Goal: Transaction & Acquisition: Purchase product/service

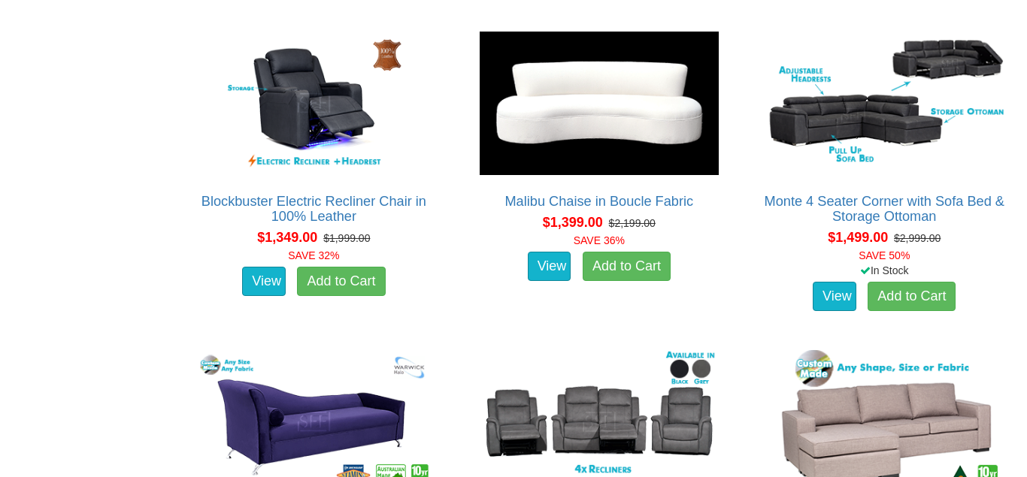
scroll to position [1157, 0]
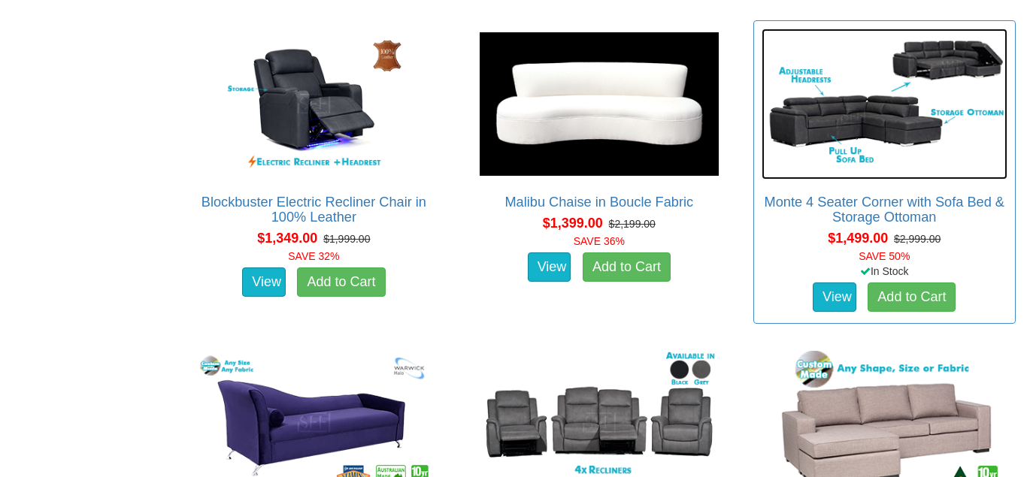
click at [878, 145] on img at bounding box center [885, 104] width 246 height 150
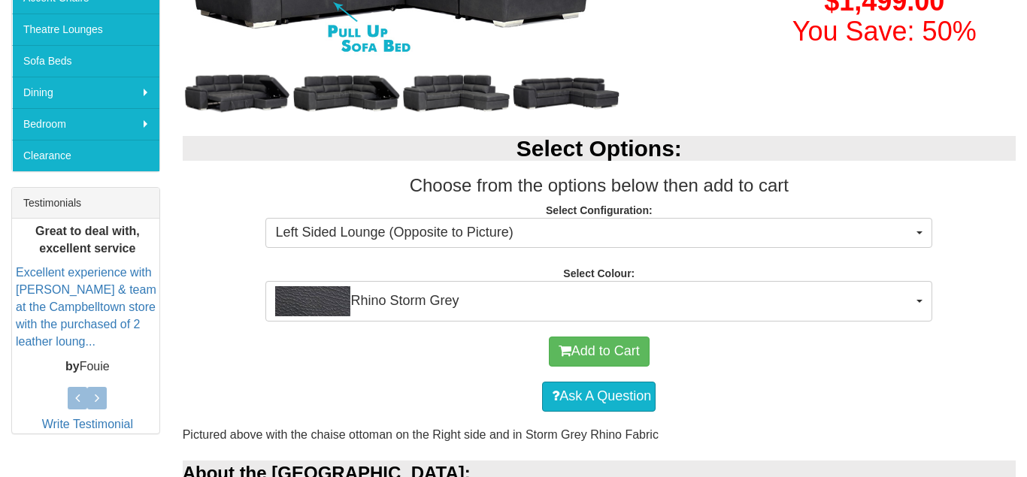
scroll to position [452, 0]
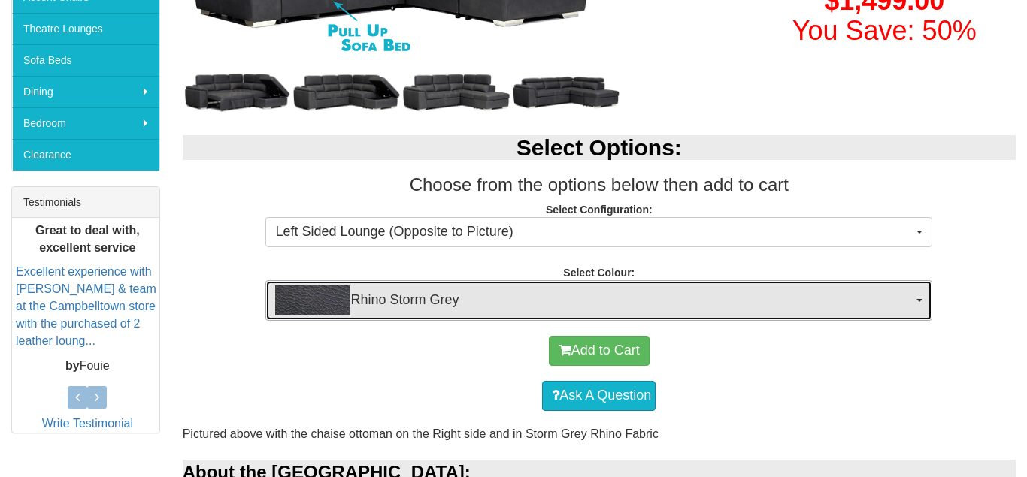
click at [424, 303] on span "Rhino Storm Grey" at bounding box center [594, 301] width 638 height 30
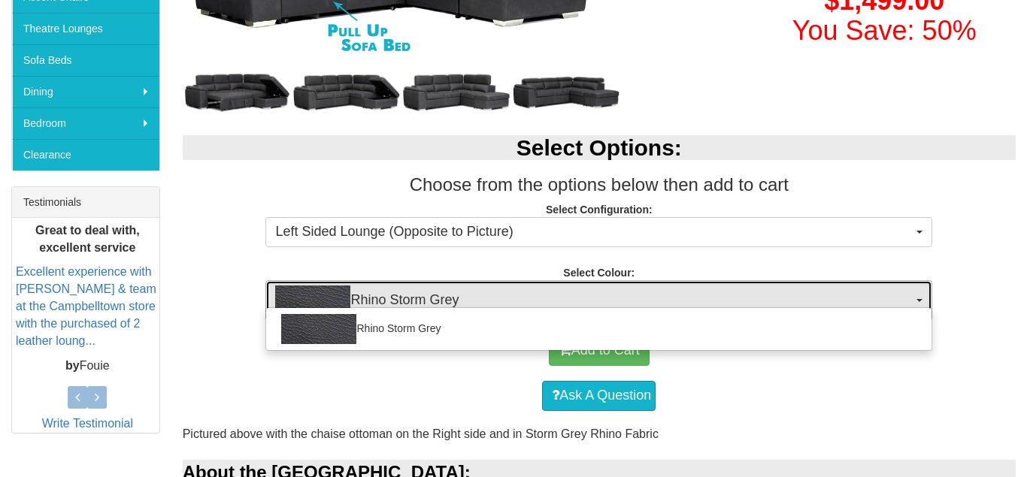
click at [424, 303] on span "Rhino Storm Grey" at bounding box center [594, 301] width 638 height 30
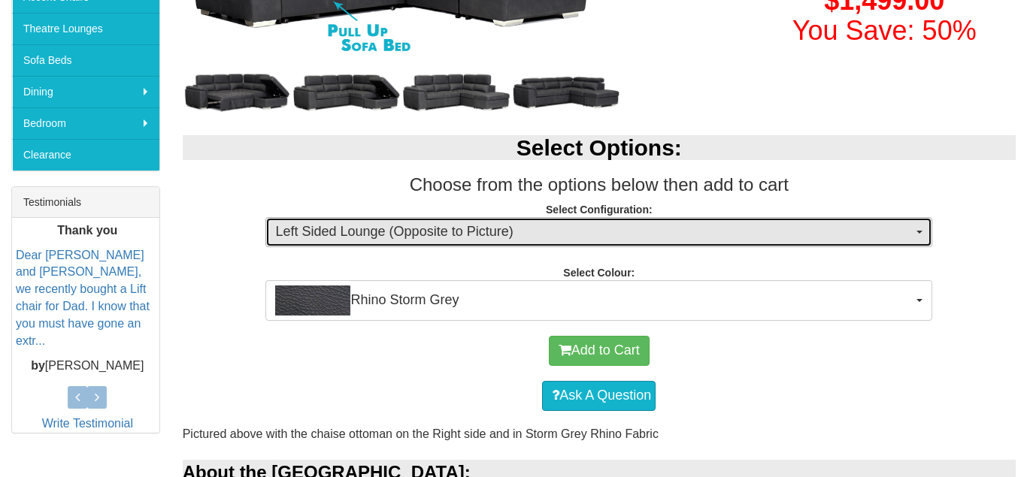
click at [447, 233] on span "Left Sided Lounge (Opposite to Picture)" at bounding box center [594, 233] width 638 height 20
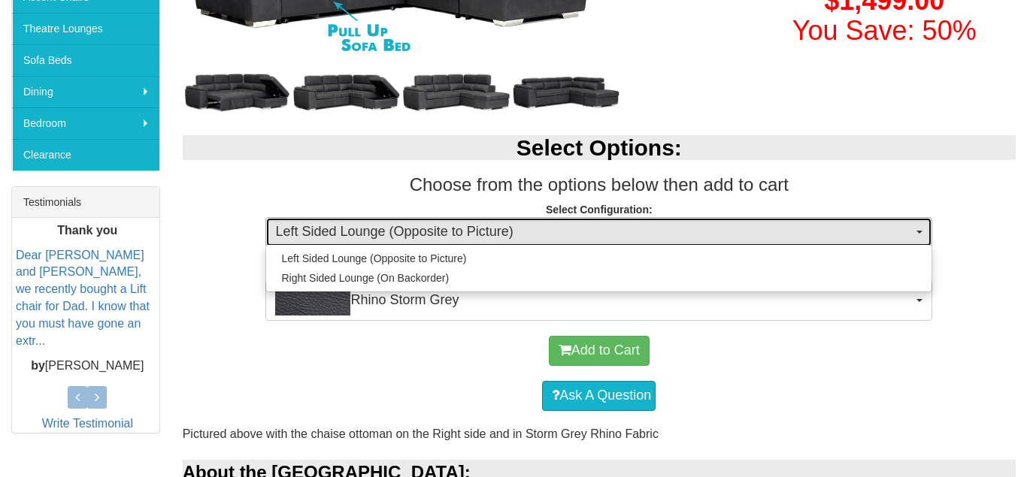
click at [447, 233] on span "Left Sided Lounge (Opposite to Picture)" at bounding box center [594, 233] width 638 height 20
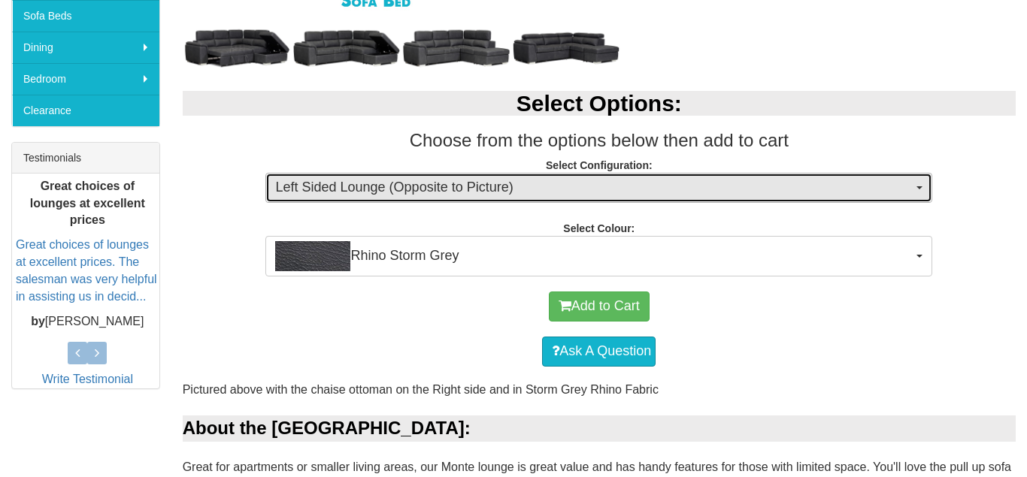
scroll to position [495, 0]
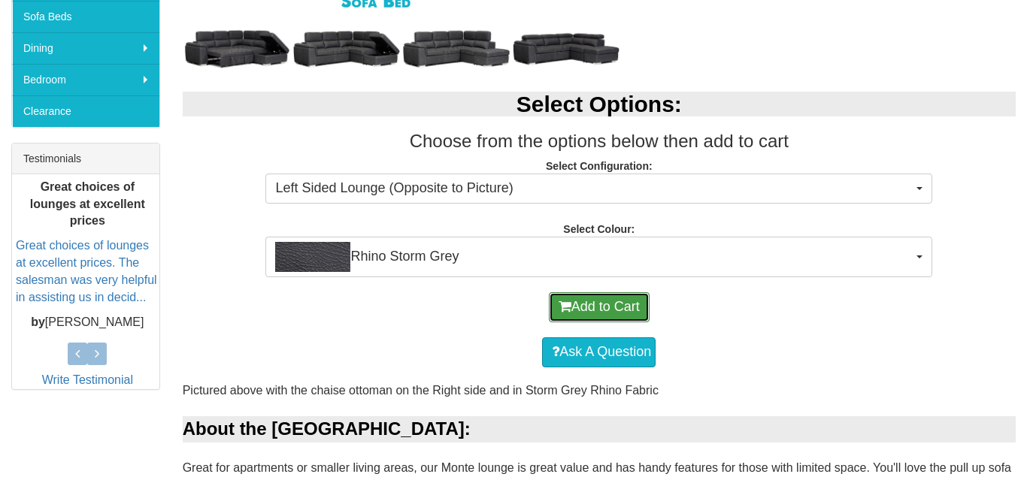
click at [632, 312] on button "Add to Cart" at bounding box center [599, 307] width 101 height 30
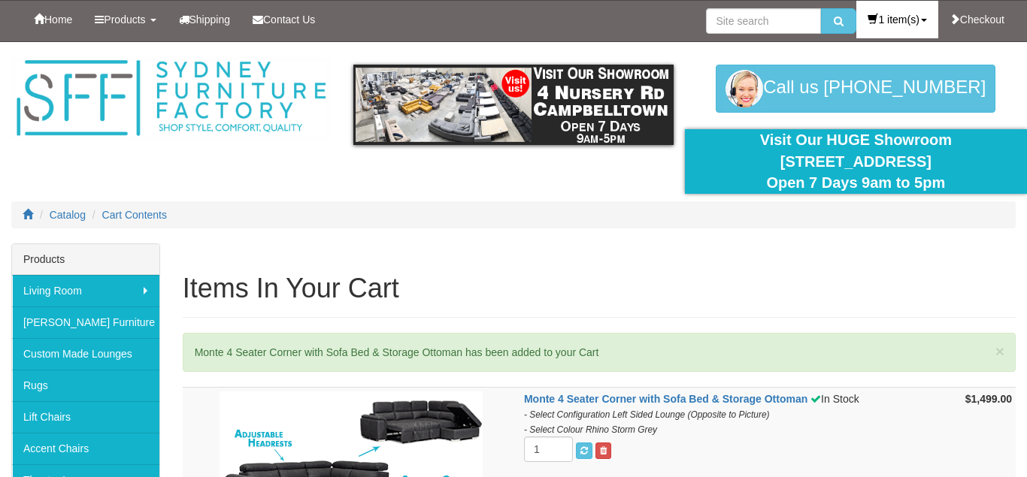
click at [906, 8] on link "1 item(s)" at bounding box center [896, 20] width 81 height 38
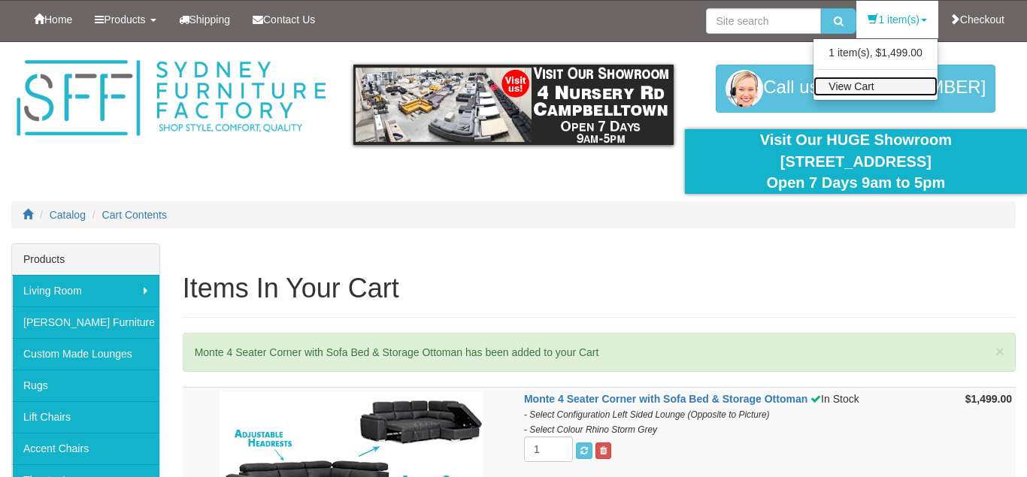
click at [874, 77] on link "View Cart" at bounding box center [875, 87] width 124 height 20
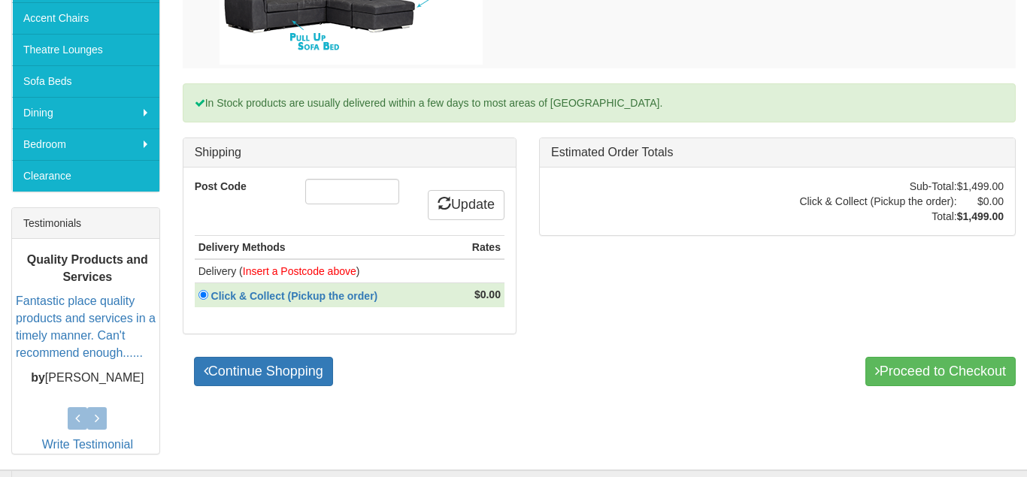
scroll to position [492, 0]
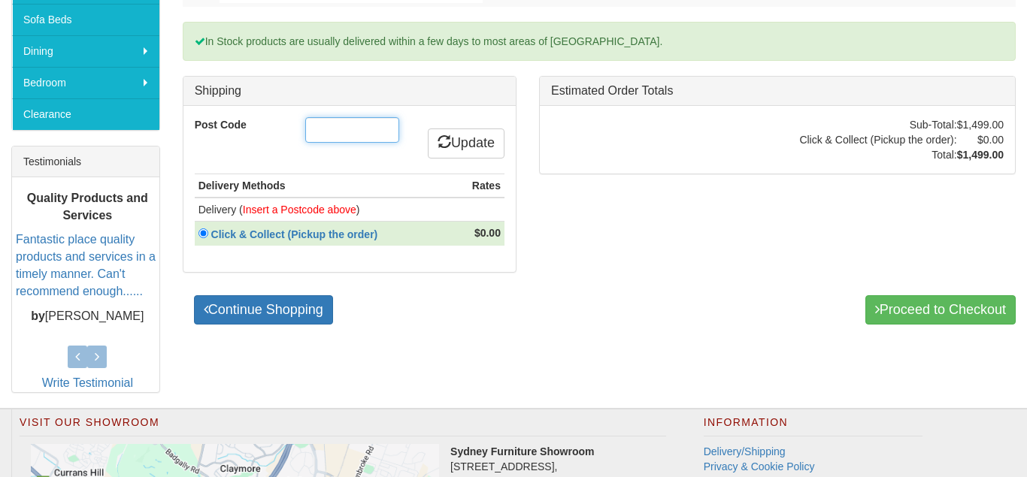
click at [371, 130] on input "Post Code" at bounding box center [352, 130] width 94 height 26
type input "2259"
click at [456, 132] on link "Update" at bounding box center [466, 144] width 77 height 30
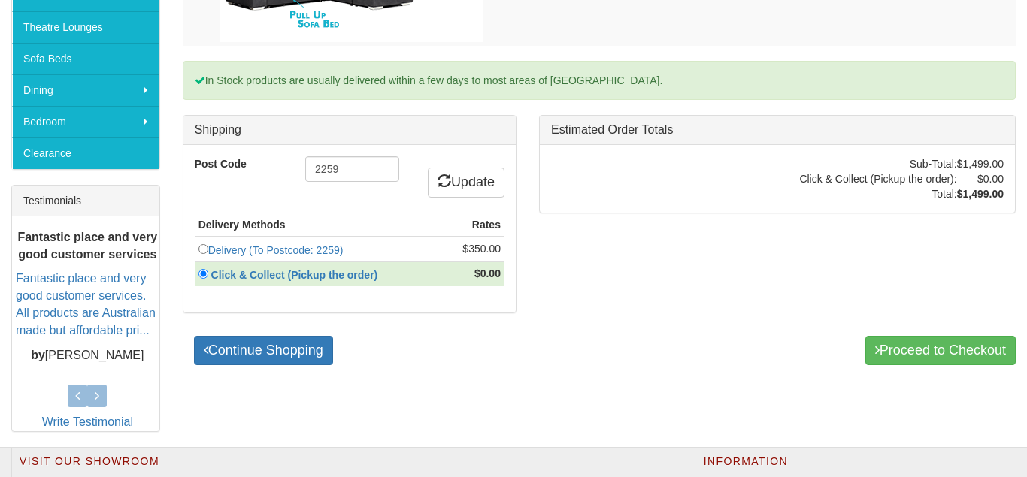
scroll to position [454, 0]
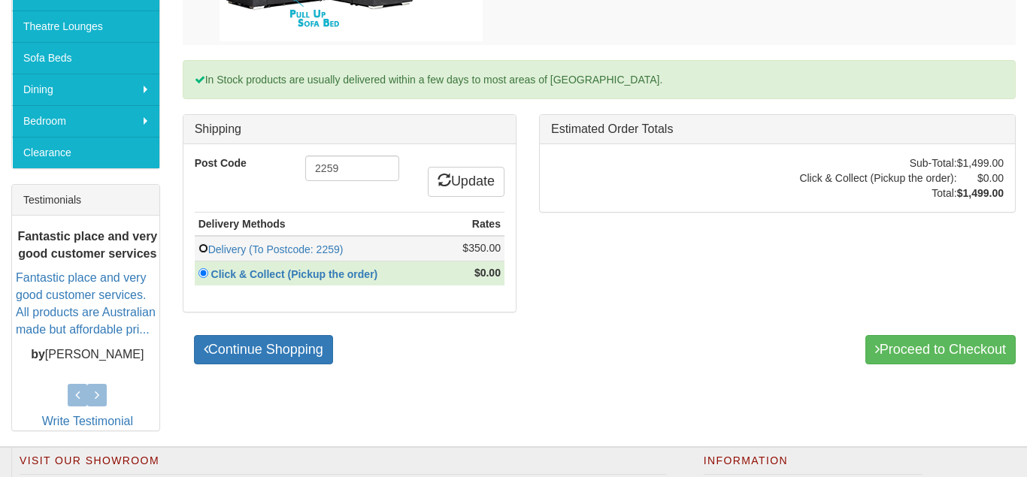
click at [203, 247] on input "radio" at bounding box center [203, 249] width 10 height 10
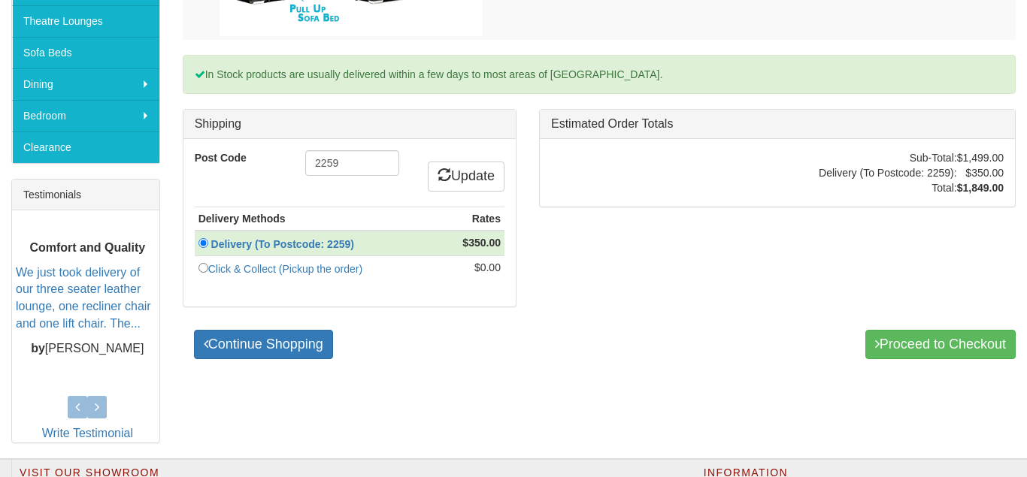
scroll to position [458, 0]
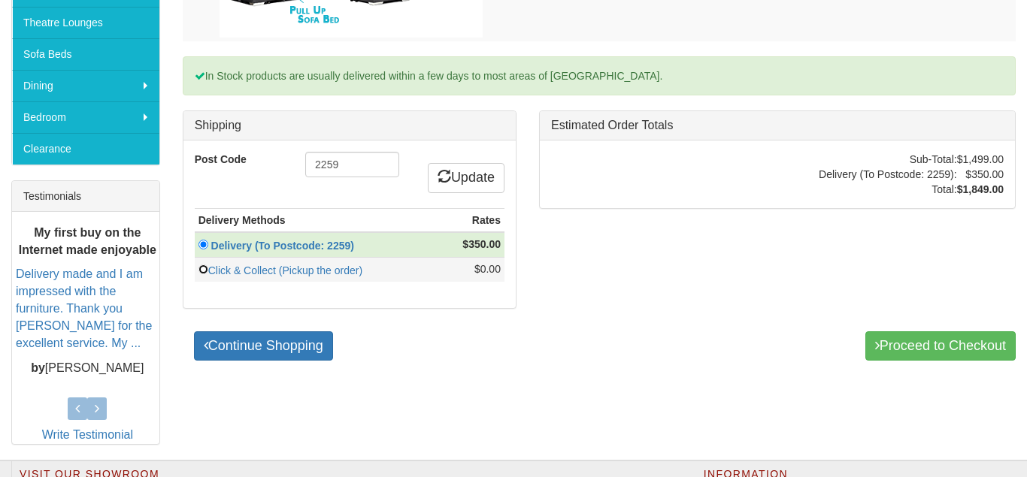
click at [198, 274] on input "radio" at bounding box center [203, 270] width 10 height 10
